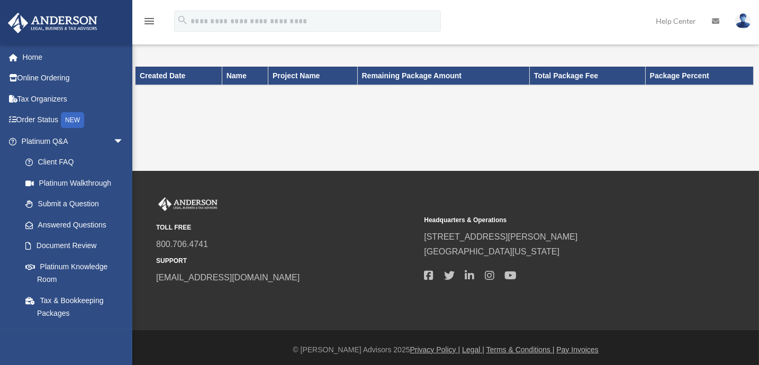
scroll to position [11, 0]
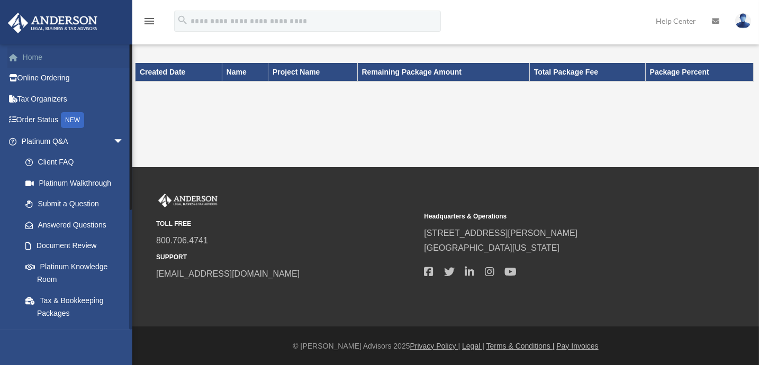
click at [38, 64] on link "Home" at bounding box center [73, 57] width 132 height 21
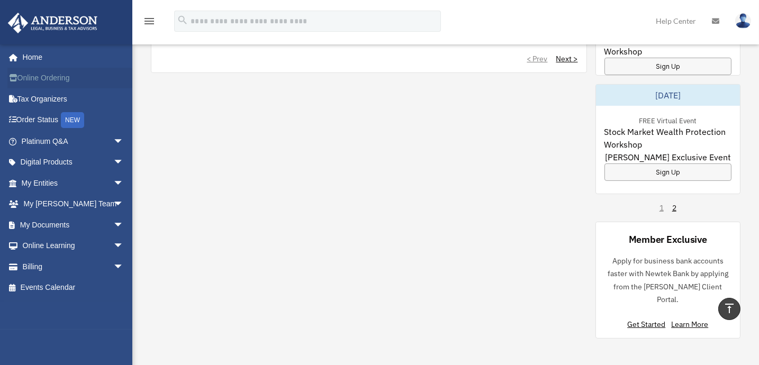
scroll to position [691, 0]
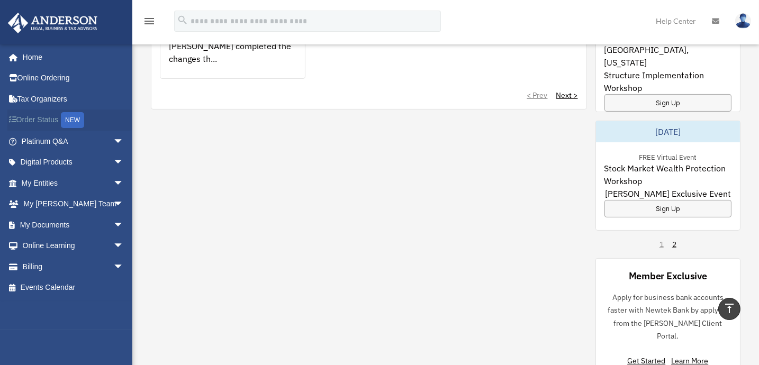
click at [50, 120] on link "Order Status NEW" at bounding box center [73, 121] width 132 height 22
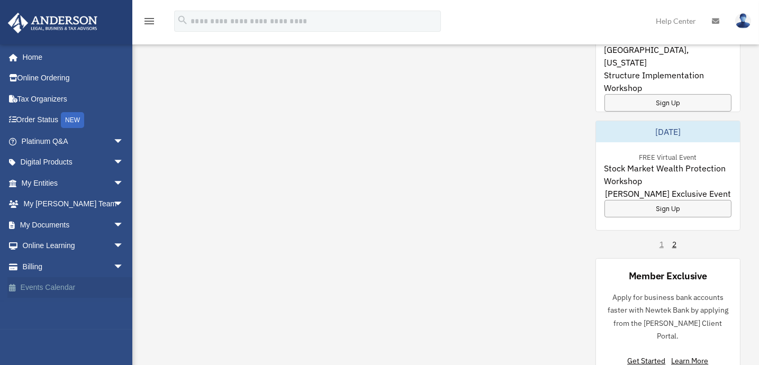
scroll to position [691, 0]
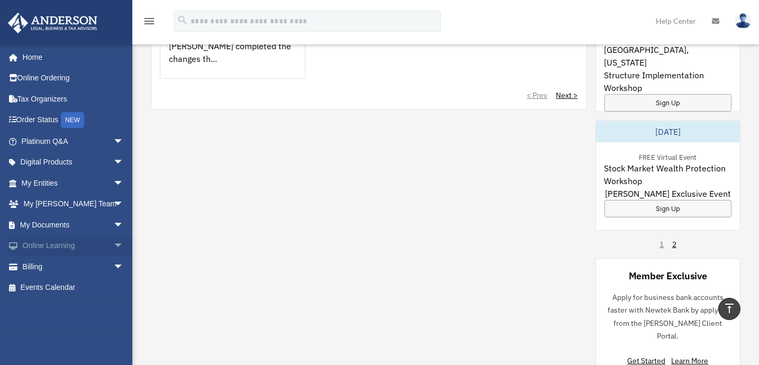
click at [113, 244] on span "arrow_drop_down" at bounding box center [123, 247] width 21 height 22
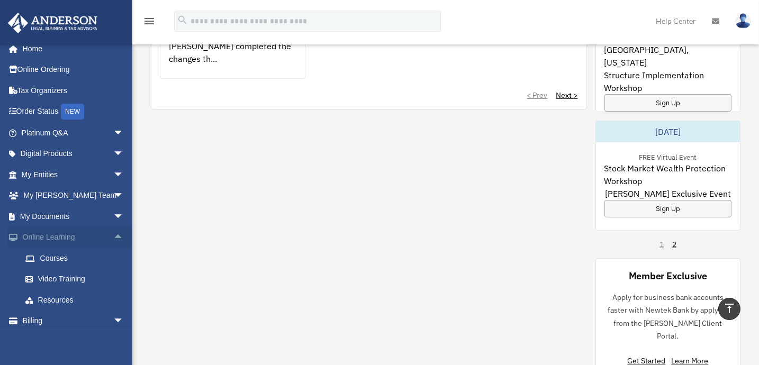
scroll to position [33, 0]
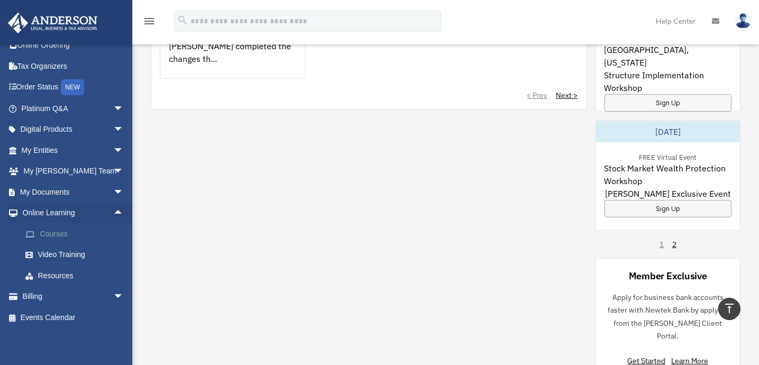
click at [66, 237] on link "Courses" at bounding box center [77, 233] width 125 height 21
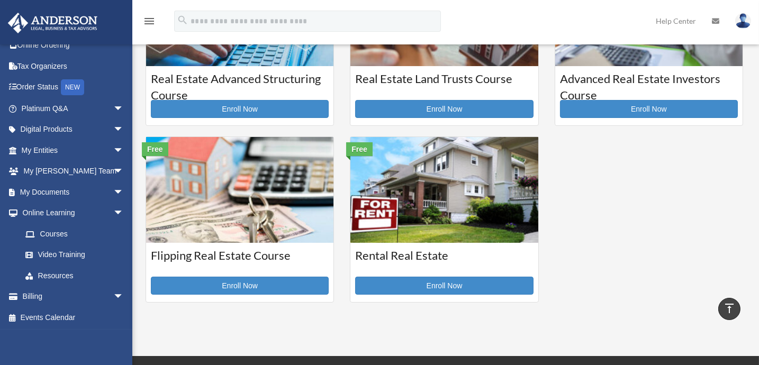
scroll to position [224, 0]
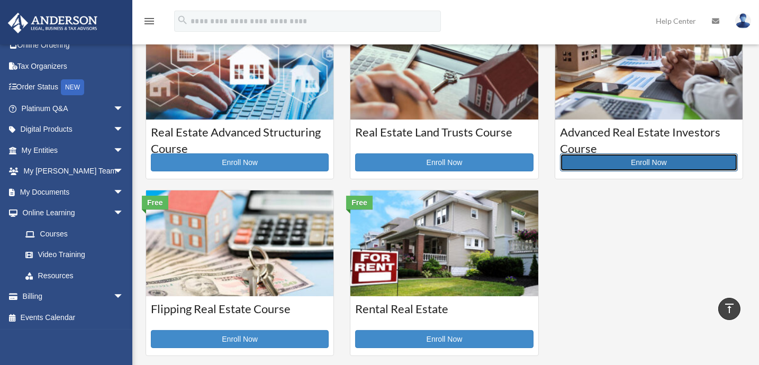
click at [655, 156] on link "Enroll Now" at bounding box center [649, 163] width 178 height 18
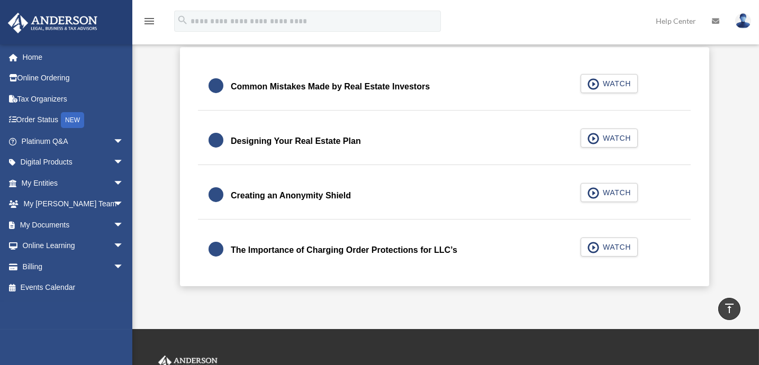
scroll to position [240, 0]
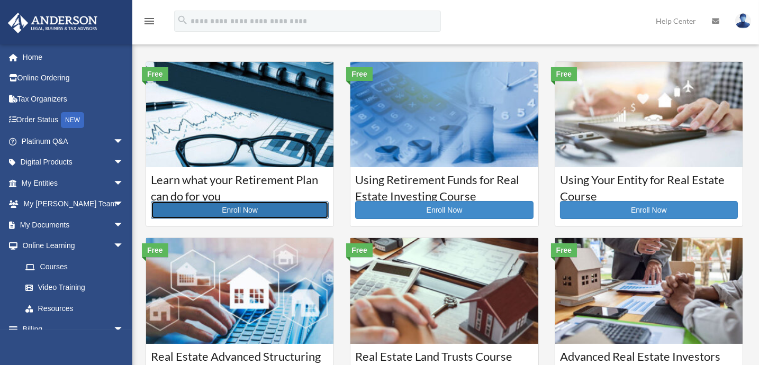
click at [240, 207] on link "Enroll Now" at bounding box center [240, 210] width 178 height 18
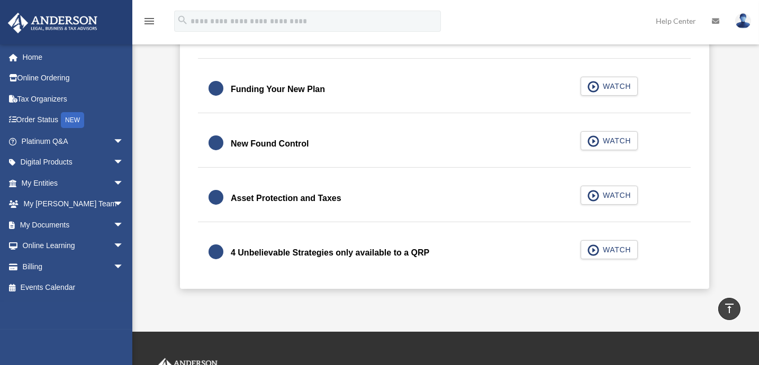
scroll to position [481, 0]
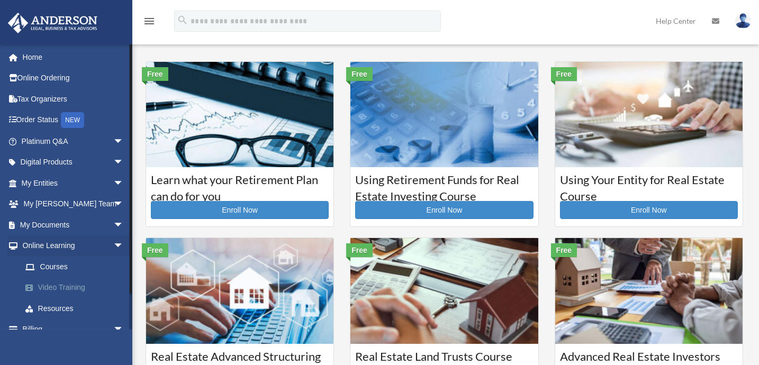
click at [73, 289] on link "Video Training" at bounding box center [77, 287] width 125 height 21
click at [63, 309] on link "Resources" at bounding box center [77, 308] width 125 height 21
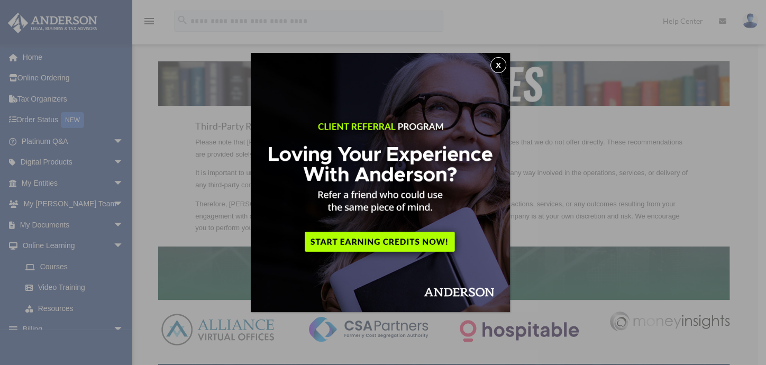
click at [499, 66] on button "x" at bounding box center [499, 65] width 16 height 16
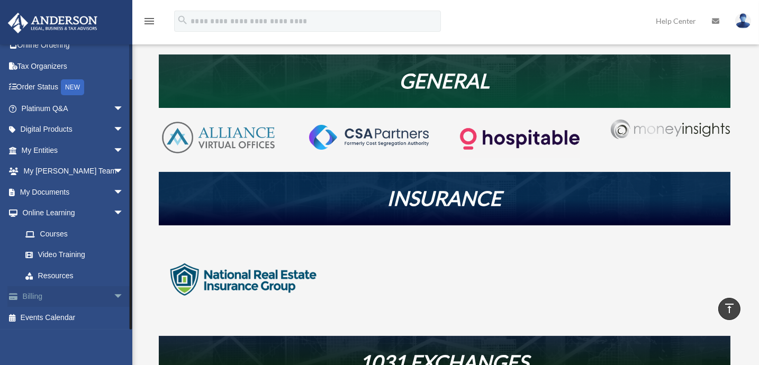
scroll to position [33, 0]
click at [65, 256] on link "Video Training" at bounding box center [77, 255] width 125 height 21
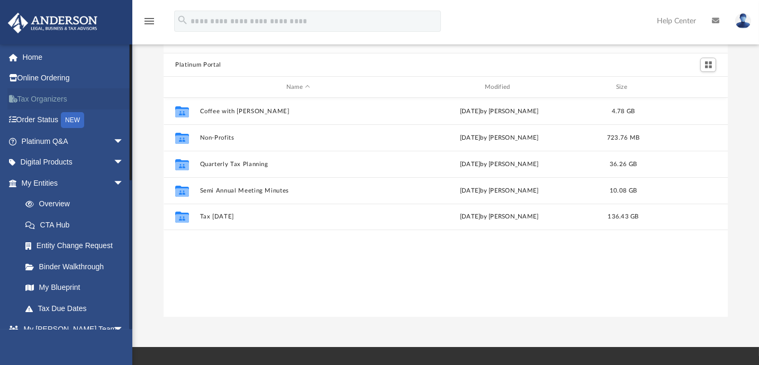
click at [29, 96] on link "Tax Organizers" at bounding box center [73, 98] width 132 height 21
click at [48, 96] on link "Tax Organizers" at bounding box center [73, 98] width 132 height 21
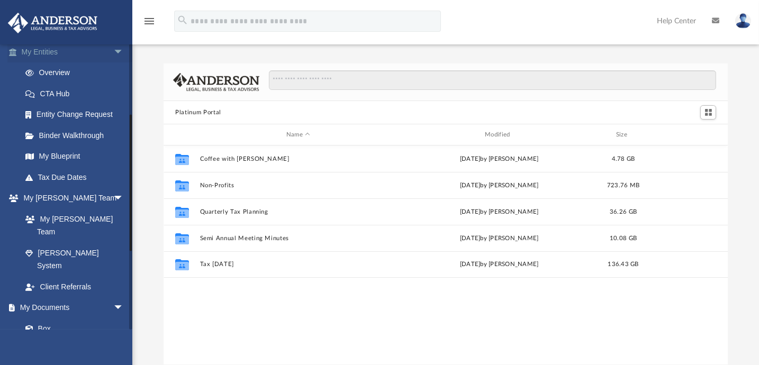
scroll to position [144, 0]
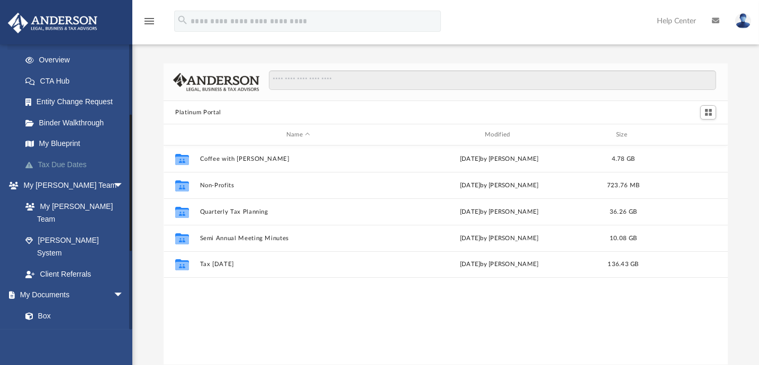
click at [69, 162] on link "Tax Due Dates" at bounding box center [77, 164] width 125 height 21
